Goal: Task Accomplishment & Management: Use online tool/utility

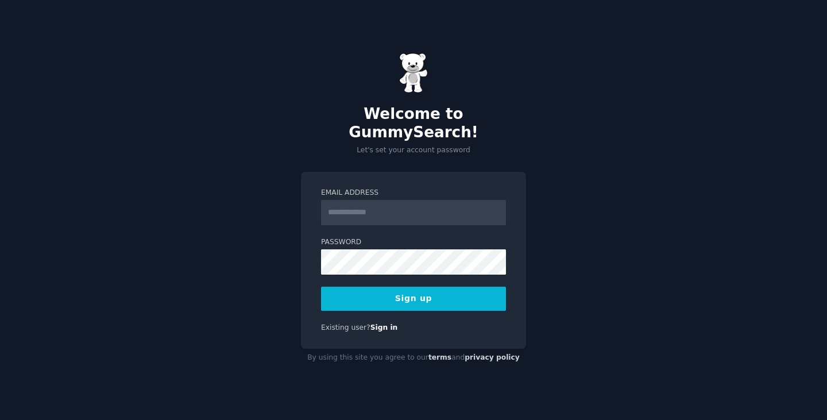
click at [408, 202] on input "Email Address" at bounding box center [413, 212] width 185 height 25
type input "**********"
click at [414, 287] on button "Sign up" at bounding box center [413, 299] width 185 height 24
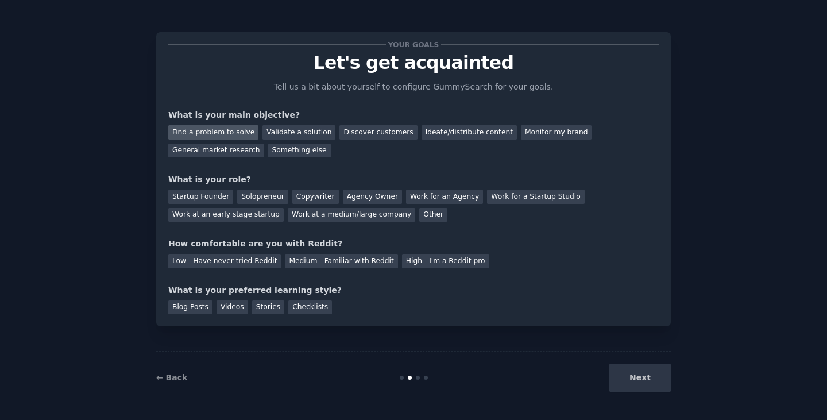
click at [234, 134] on div "Find a problem to solve" at bounding box center [213, 132] width 90 height 14
click at [277, 134] on div "Validate a solution" at bounding box center [298, 132] width 73 height 14
click at [422, 132] on div "Ideate/distribute content" at bounding box center [469, 132] width 95 height 14
click at [264, 144] on div "General market research" at bounding box center [216, 151] width 96 height 14
click at [266, 200] on div "Solopreneur" at bounding box center [262, 197] width 51 height 14
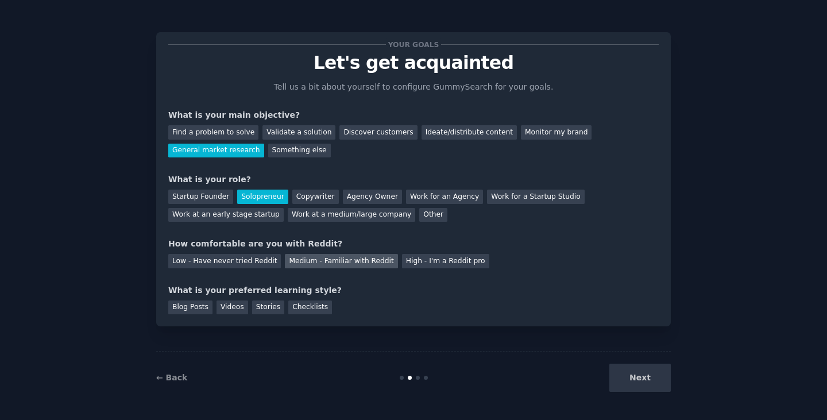
click at [355, 262] on div "Medium - Familiar with Reddit" at bounding box center [341, 261] width 113 height 14
click at [197, 309] on div "Blog Posts" at bounding box center [190, 307] width 44 height 14
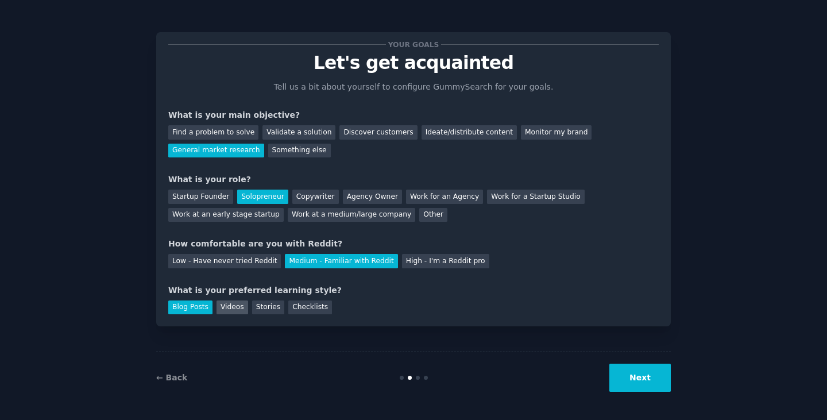
click at [217, 310] on div "Videos" at bounding box center [233, 307] width 32 height 14
click at [199, 307] on div "Blog Posts" at bounding box center [190, 307] width 44 height 14
click at [634, 379] on button "Next" at bounding box center [639, 378] width 61 height 28
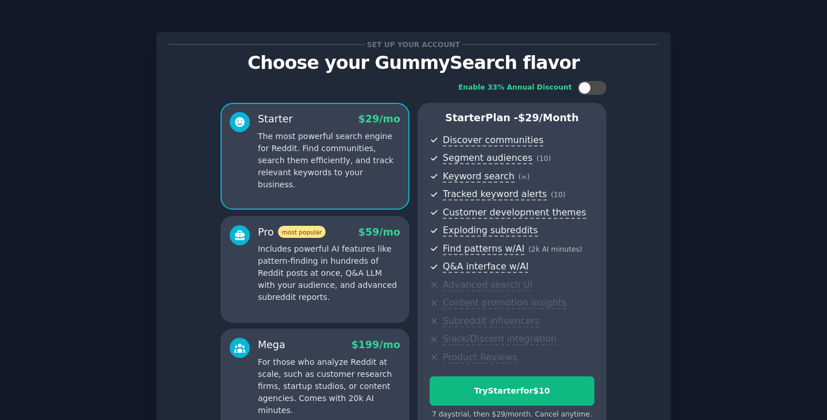
scroll to position [125, 0]
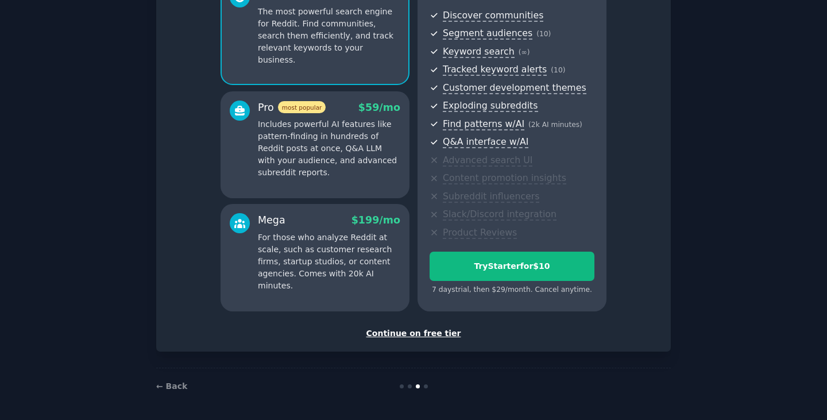
click at [400, 333] on div "Continue on free tier" at bounding box center [413, 333] width 490 height 12
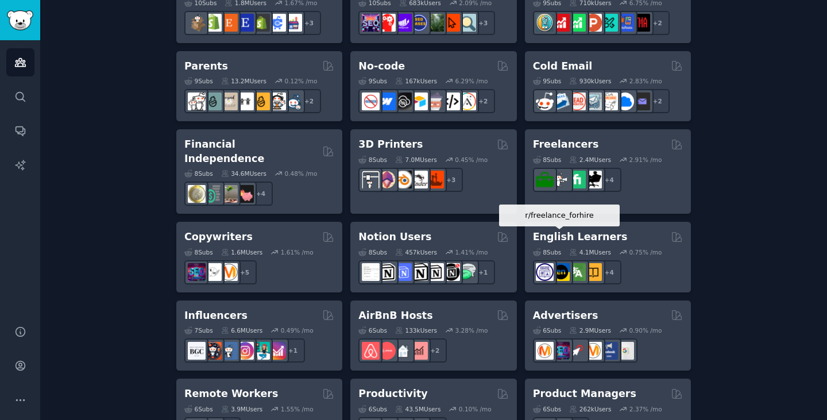
scroll to position [721, 0]
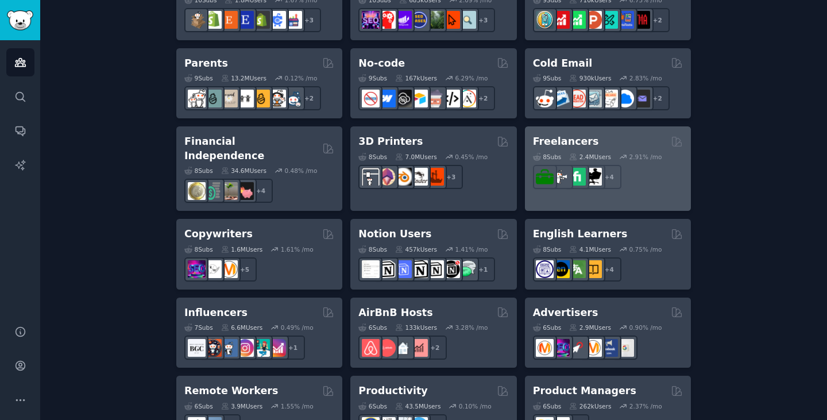
click at [598, 136] on div "Freelancers" at bounding box center [608, 141] width 150 height 14
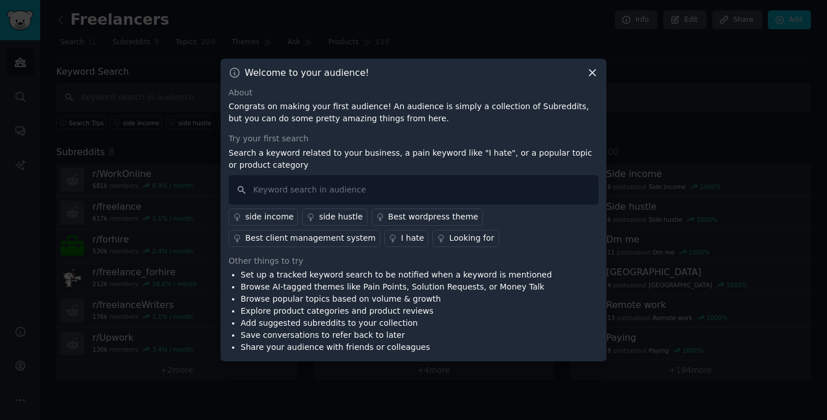
click at [320, 217] on div "side hustle" at bounding box center [341, 217] width 44 height 12
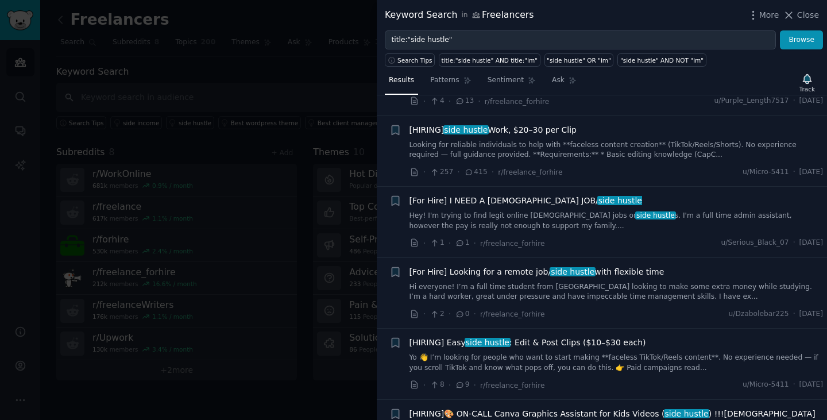
scroll to position [140, 0]
click at [804, 17] on span "Close" at bounding box center [808, 15] width 22 height 12
